Goal: Check status: Check status

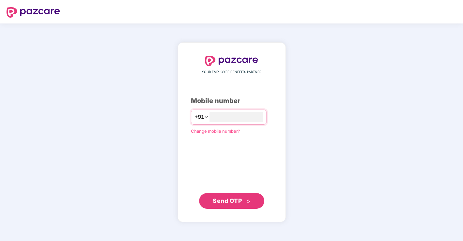
type input "**********"
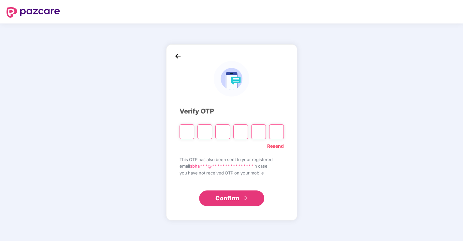
type input "*"
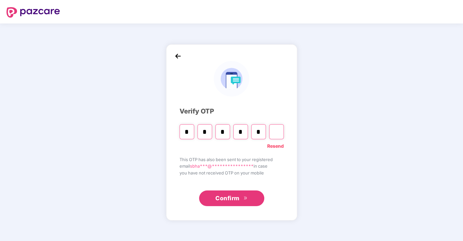
type input "*"
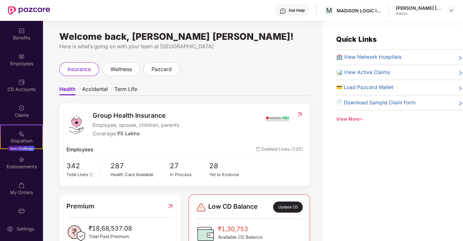
scroll to position [36, 0]
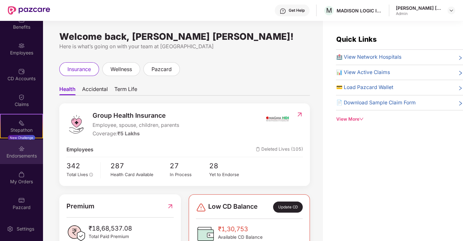
click at [24, 148] on div "Endorsements" at bounding box center [21, 152] width 43 height 24
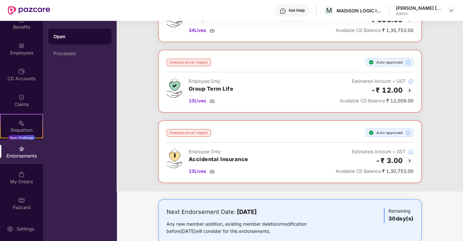
scroll to position [90, 0]
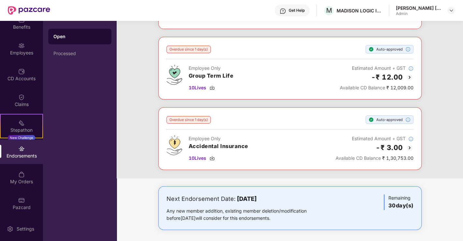
click at [20, 159] on div "Endorsements" at bounding box center [21, 152] width 43 height 24
drag, startPoint x: 189, startPoint y: 89, endPoint x: 195, endPoint y: 87, distance: 6.6
click at [192, 87] on span "10 Lives" at bounding box center [198, 87] width 18 height 7
click at [126, 88] on div "Overdue since 1 day(s) Auto-approved Employee, spouse, children, parents Group …" at bounding box center [290, 72] width 347 height 212
click at [69, 51] on div "Processed" at bounding box center [79, 54] width 63 height 16
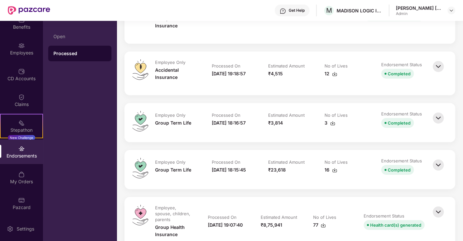
scroll to position [1505, 0]
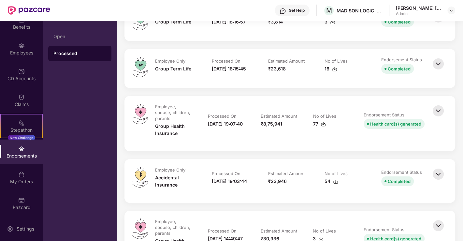
scroll to position [1698, 0]
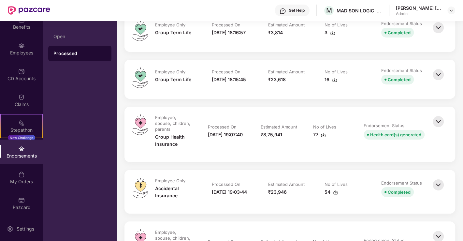
click at [441, 72] on img at bounding box center [438, 74] width 14 height 14
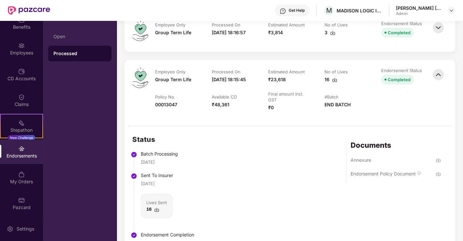
click at [438, 176] on img at bounding box center [438, 173] width 5 height 5
click at [94, 100] on div "Open Processed" at bounding box center [80, 131] width 74 height 220
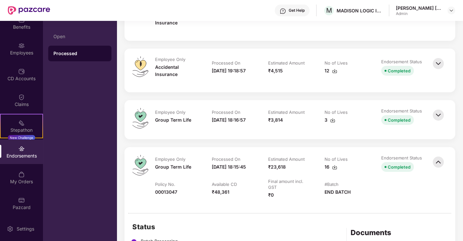
scroll to position [1597, 0]
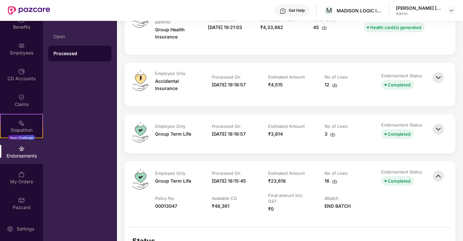
click at [441, 123] on img at bounding box center [438, 129] width 14 height 14
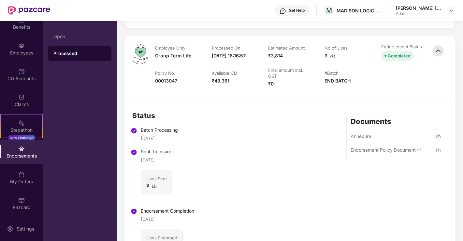
scroll to position [1705, 0]
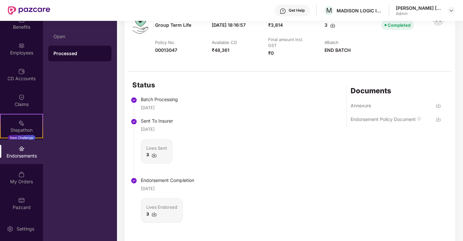
click at [439, 117] on img at bounding box center [438, 119] width 5 height 5
click at [87, 97] on div "Open Processed" at bounding box center [80, 131] width 74 height 220
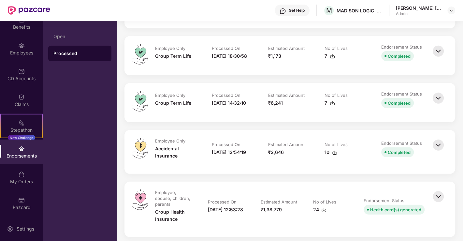
scroll to position [1350, 0]
click at [435, 98] on img at bounding box center [438, 99] width 14 height 14
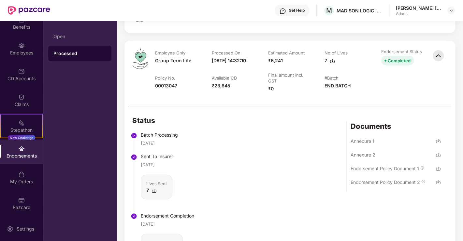
scroll to position [1459, 0]
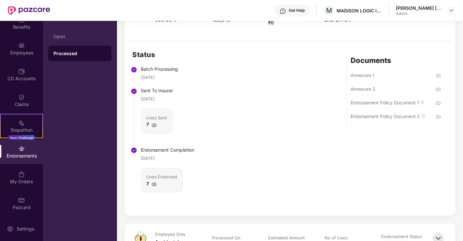
click at [439, 105] on img at bounding box center [438, 102] width 5 height 5
click at [441, 121] on div "Status Batch Processing [DATE] Sent To Insurer [DATE] Lives Sent 7 Endorsement …" at bounding box center [290, 128] width 331 height 174
click at [437, 119] on img at bounding box center [438, 116] width 5 height 5
click at [435, 94] on div "Annexure 2" at bounding box center [396, 92] width 90 height 14
click at [437, 92] on img at bounding box center [438, 88] width 5 height 5
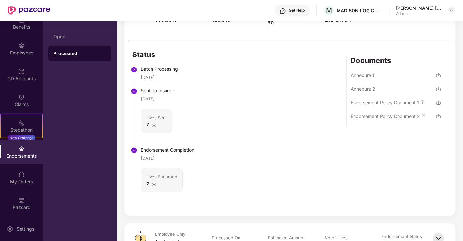
click at [438, 78] on img at bounding box center [438, 75] width 5 height 5
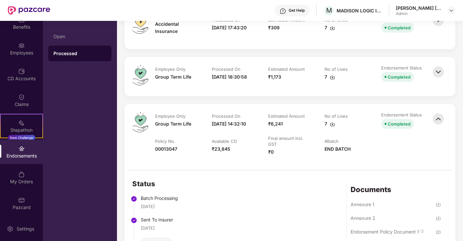
scroll to position [1329, 0]
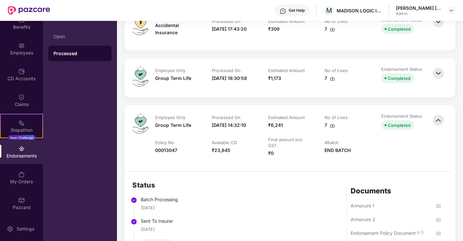
click at [441, 71] on img at bounding box center [438, 73] width 14 height 14
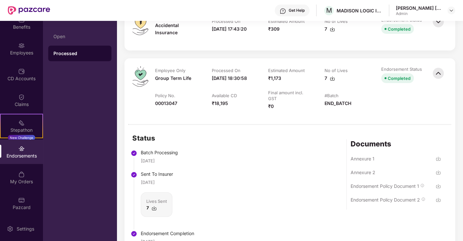
click at [437, 186] on img at bounding box center [438, 186] width 5 height 5
click at [437, 200] on img at bounding box center [438, 199] width 5 height 5
click at [77, 124] on div "Open Processed" at bounding box center [80, 131] width 74 height 220
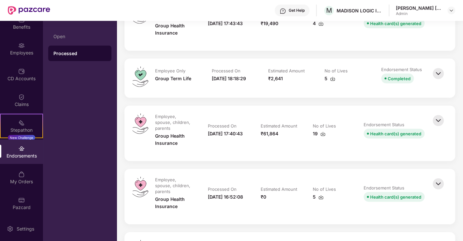
scroll to position [1039, 0]
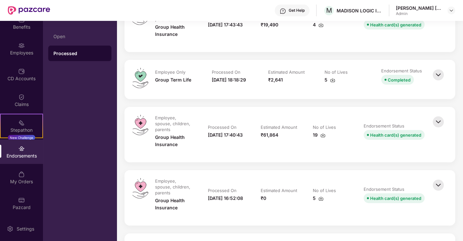
click at [434, 82] on img at bounding box center [438, 75] width 14 height 14
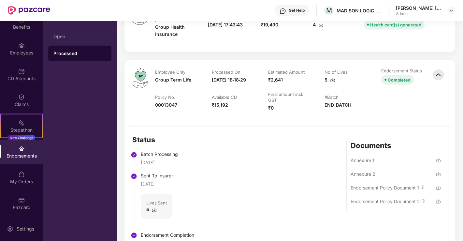
click at [439, 190] on img at bounding box center [438, 187] width 5 height 5
click at [437, 204] on img at bounding box center [438, 201] width 5 height 5
click at [72, 124] on div "Open Processed" at bounding box center [80, 131] width 74 height 220
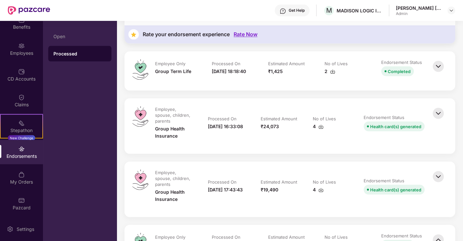
scroll to position [865, 0]
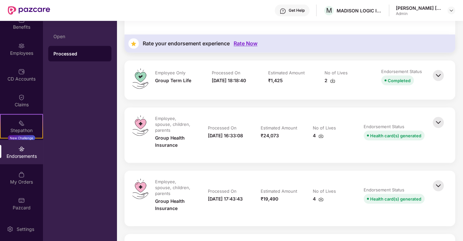
click at [436, 82] on img at bounding box center [438, 75] width 14 height 14
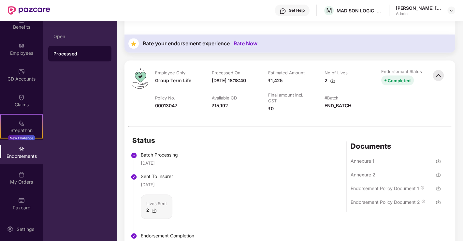
click at [437, 191] on img at bounding box center [438, 188] width 5 height 5
click at [437, 204] on img at bounding box center [438, 201] width 5 height 5
click at [83, 107] on div "Open Processed" at bounding box center [80, 131] width 74 height 220
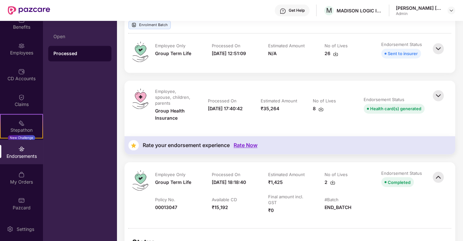
scroll to position [749, 0]
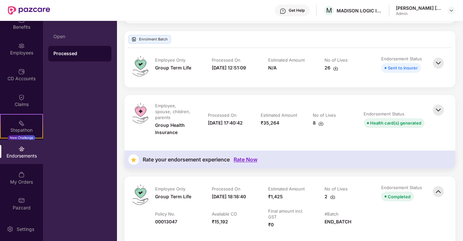
click at [438, 70] on img at bounding box center [438, 63] width 14 height 14
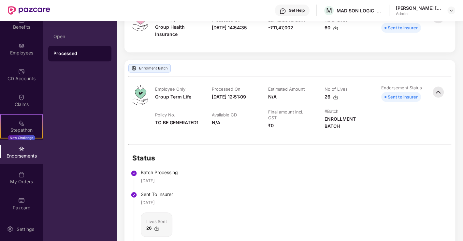
scroll to position [677, 0]
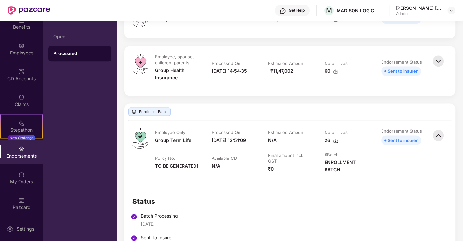
click at [97, 133] on div "Open Processed" at bounding box center [80, 131] width 74 height 220
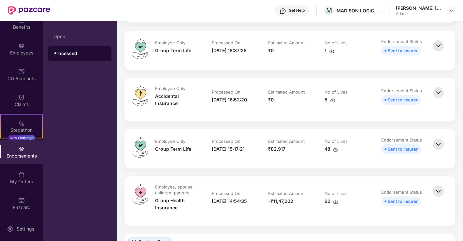
scroll to position [546, 0]
click at [437, 152] on img at bounding box center [438, 144] width 14 height 14
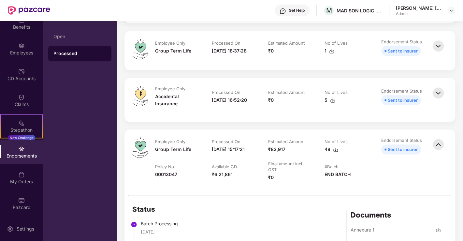
scroll to position [619, 0]
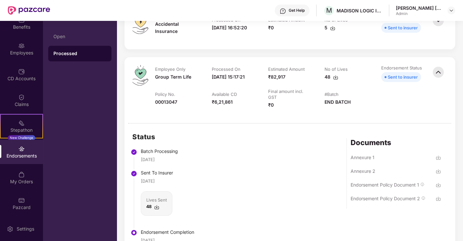
click at [438, 188] on div at bounding box center [438, 184] width 5 height 7
click at [436, 201] on img at bounding box center [438, 198] width 5 height 5
click at [85, 95] on div "Open Processed" at bounding box center [80, 131] width 74 height 220
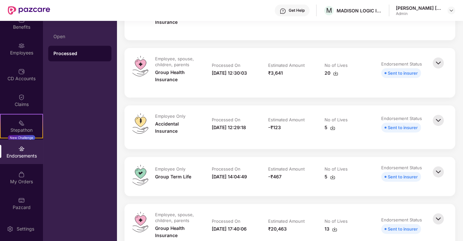
scroll to position [199, 0]
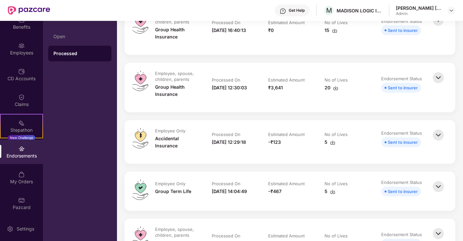
click at [435, 189] on img at bounding box center [438, 186] width 14 height 14
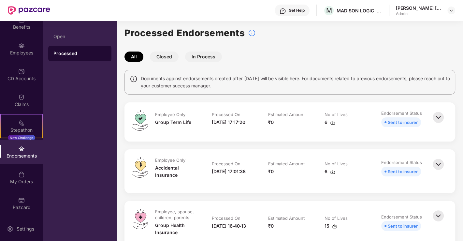
scroll to position [0, 0]
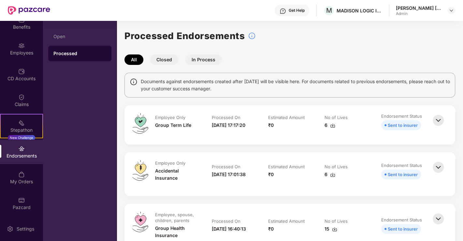
click at [165, 60] on button "Closed" at bounding box center [164, 59] width 29 height 10
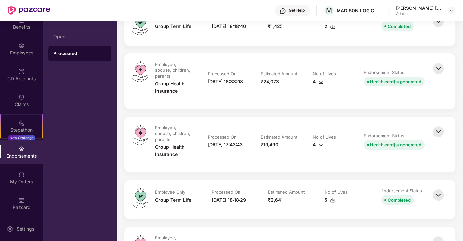
scroll to position [181, 0]
